Goal: Information Seeking & Learning: Learn about a topic

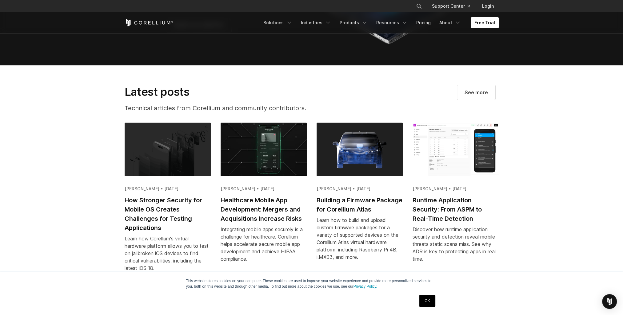
scroll to position [1199, 0]
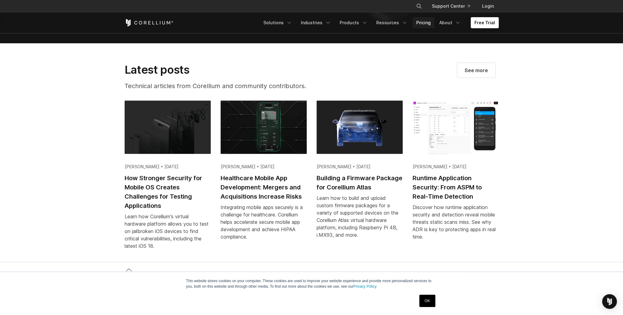
click at [426, 22] on link "Pricing" at bounding box center [423, 22] width 22 height 11
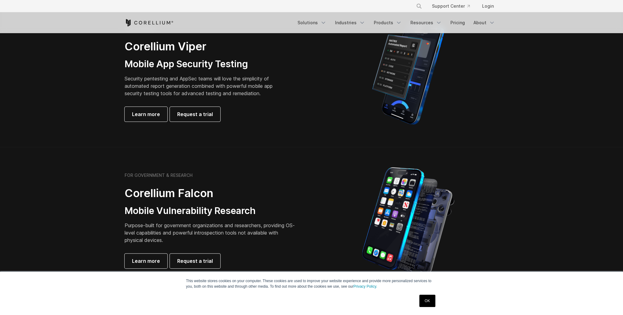
scroll to position [154, 0]
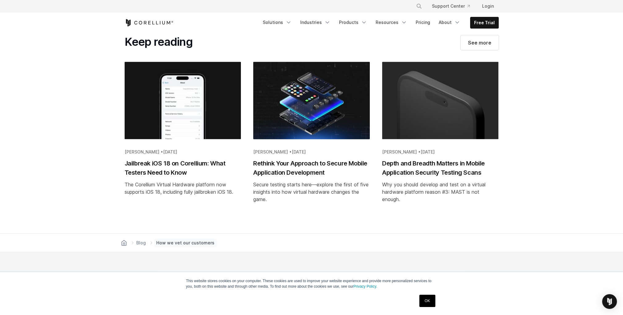
scroll to position [1076, 0]
